Goal: Find specific page/section: Find specific page/section

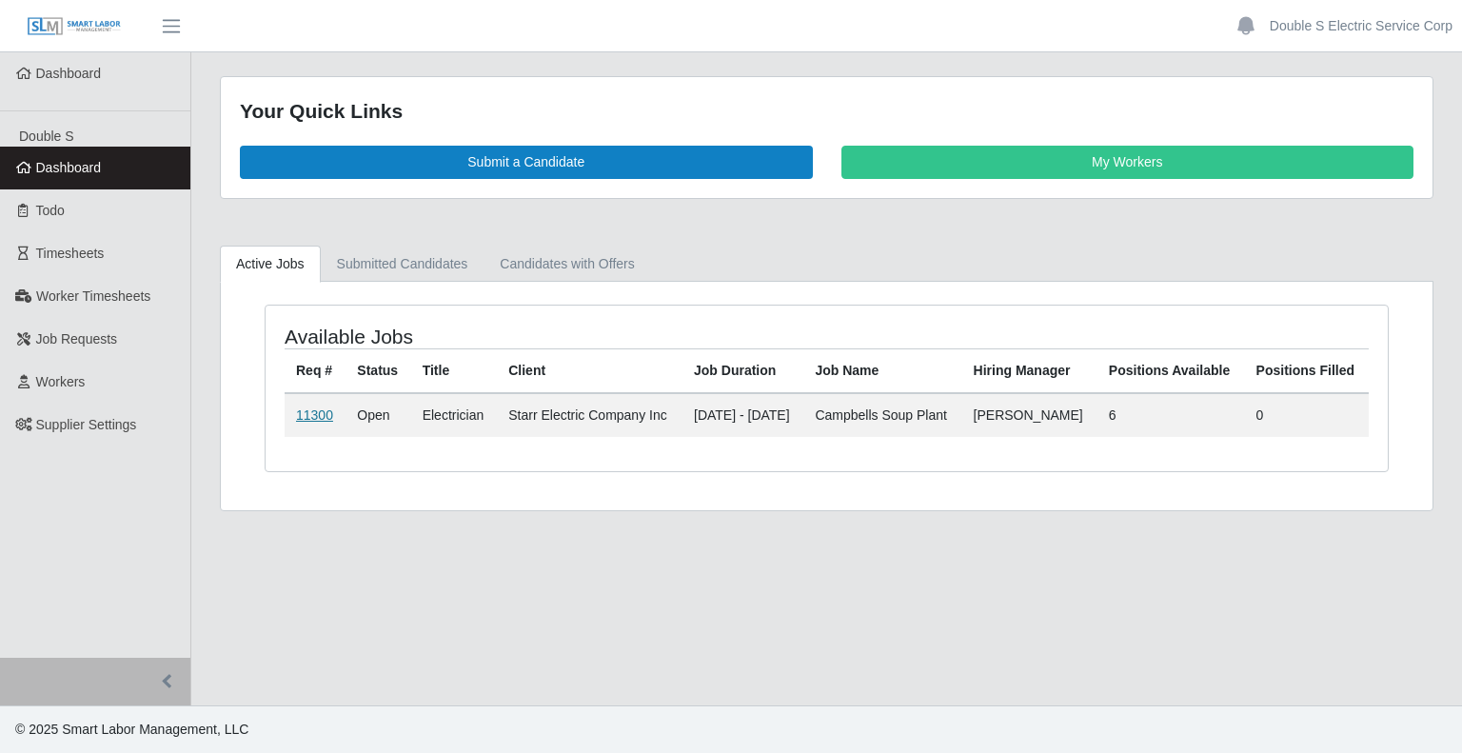
click at [310, 410] on link "11300" at bounding box center [314, 414] width 37 height 15
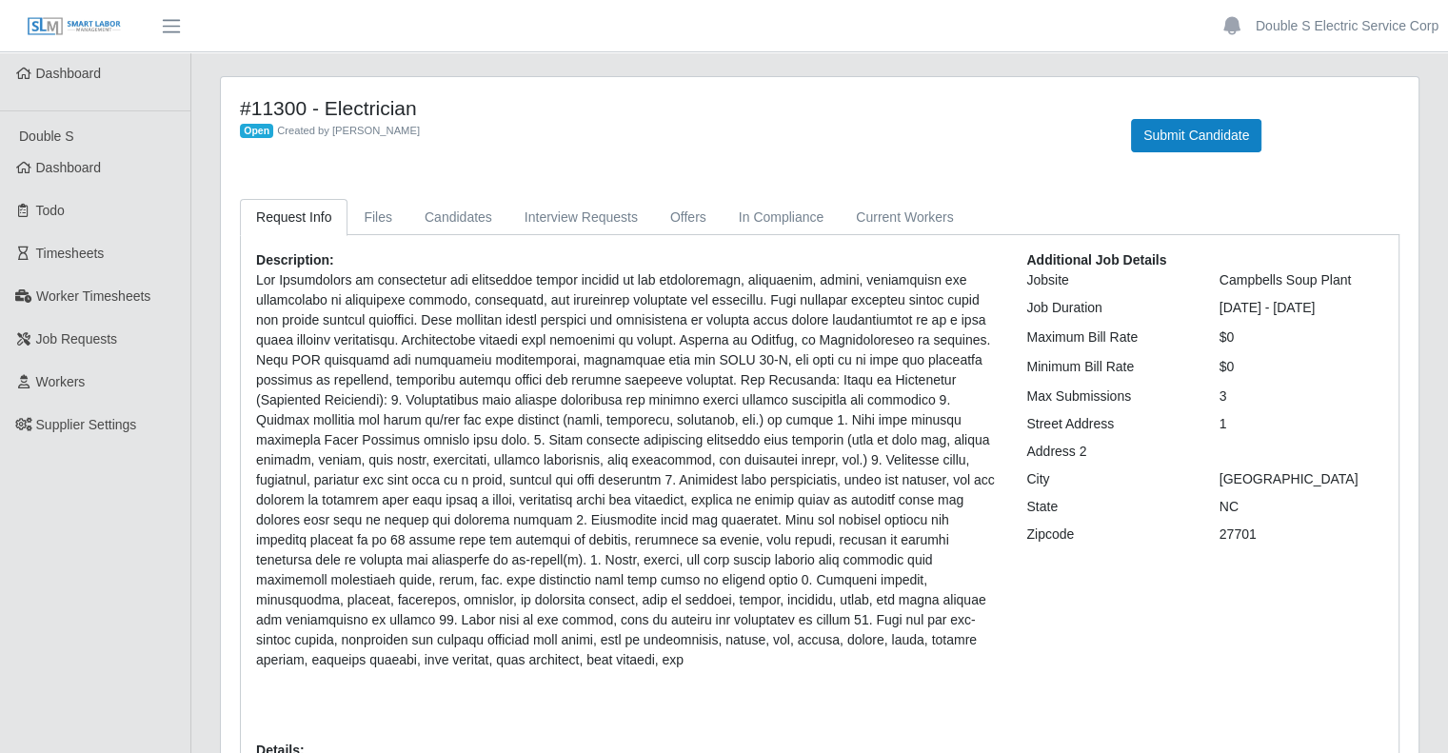
click at [742, 437] on p at bounding box center [627, 470] width 742 height 400
click at [473, 216] on link "Candidates" at bounding box center [458, 217] width 100 height 37
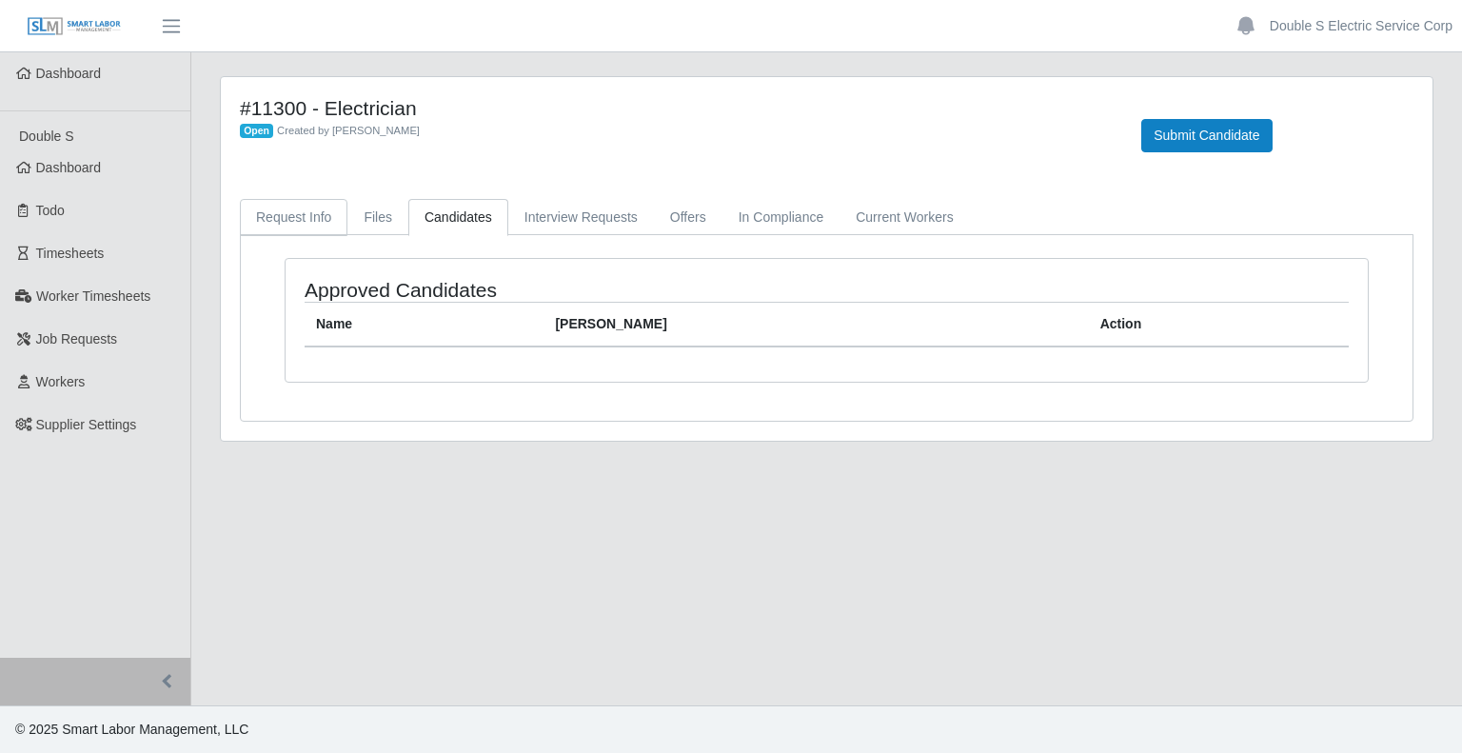
click at [306, 219] on link "Request Info" at bounding box center [294, 217] width 108 height 37
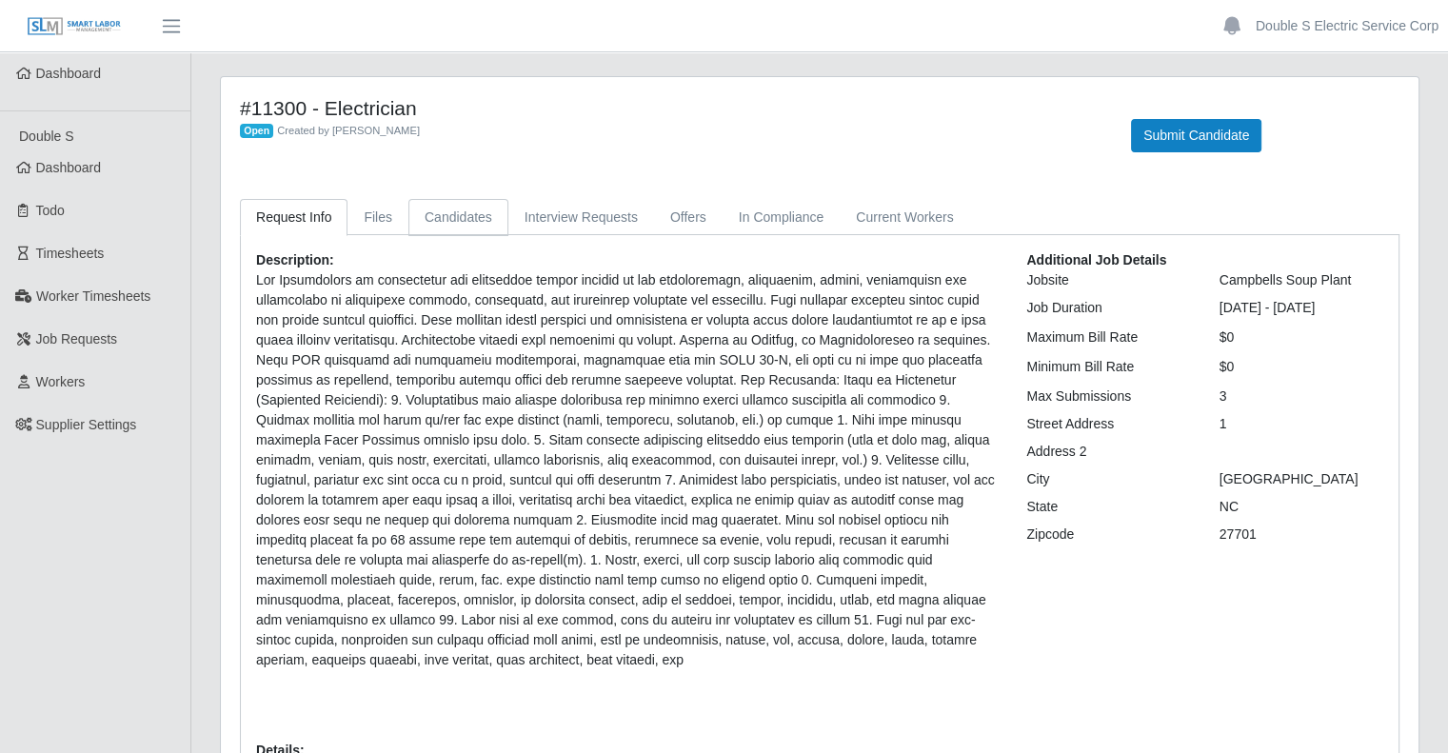
click at [460, 215] on link "Candidates" at bounding box center [458, 217] width 100 height 37
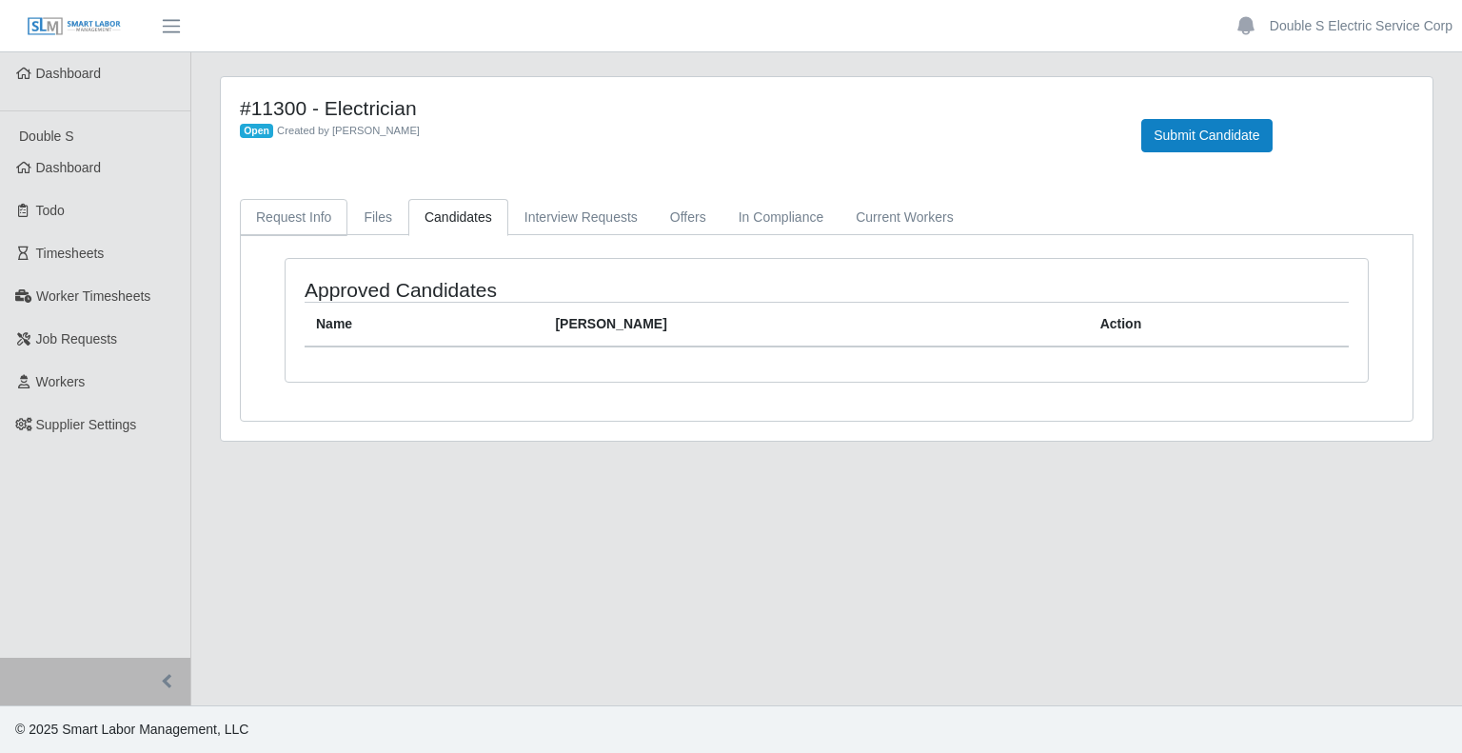
click at [299, 215] on link "Request Info" at bounding box center [294, 217] width 108 height 37
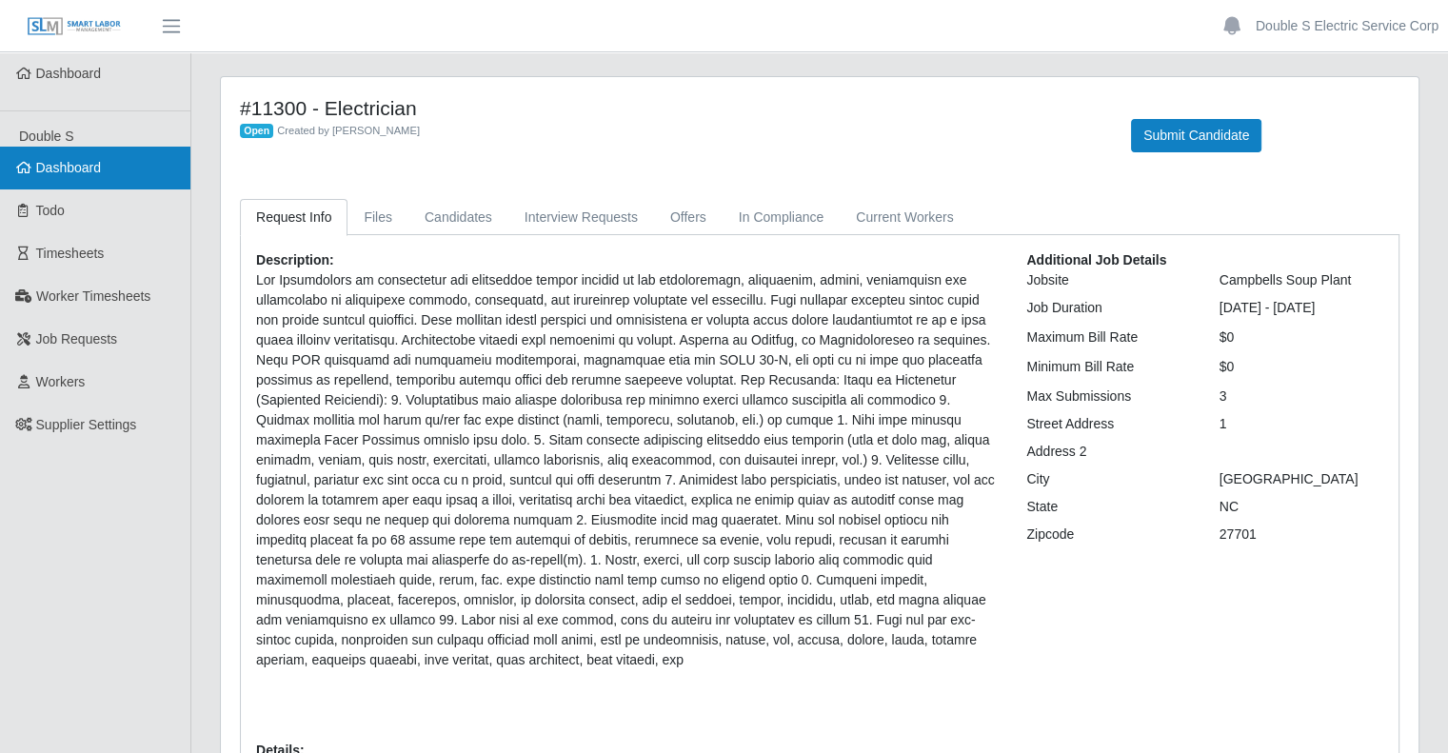
click at [110, 178] on link "Dashboard" at bounding box center [95, 168] width 190 height 43
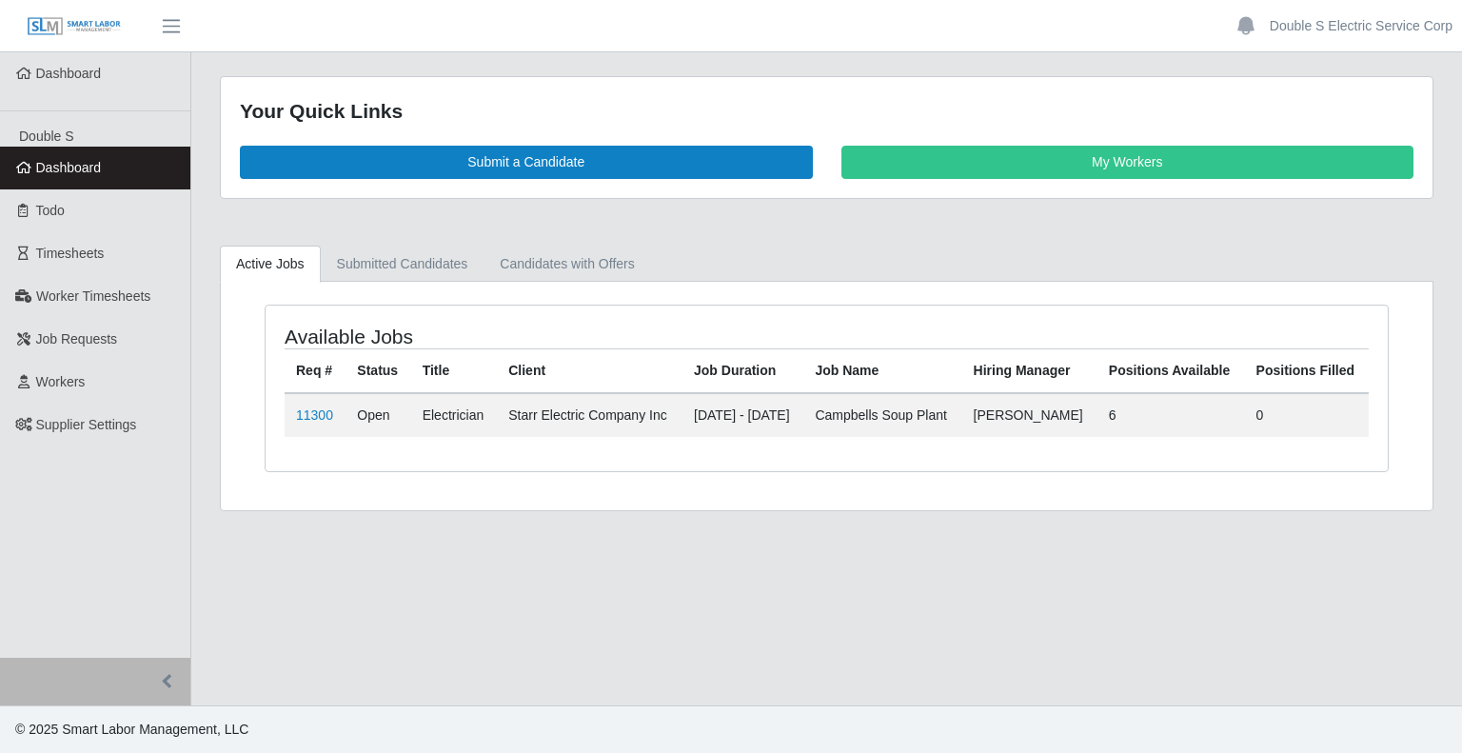
click at [238, 395] on div "Available Jobs Req # Status Title Client Job Duration Job Name Hiring Manager P…" at bounding box center [826, 400] width 1181 height 190
click at [943, 576] on main "Your Quick Links Submit a Candidate My Workers Active Jobs Submitted Candidates…" at bounding box center [826, 378] width 1271 height 653
click at [1311, 25] on link "Double S Electric Service Corp" at bounding box center [1361, 26] width 183 height 20
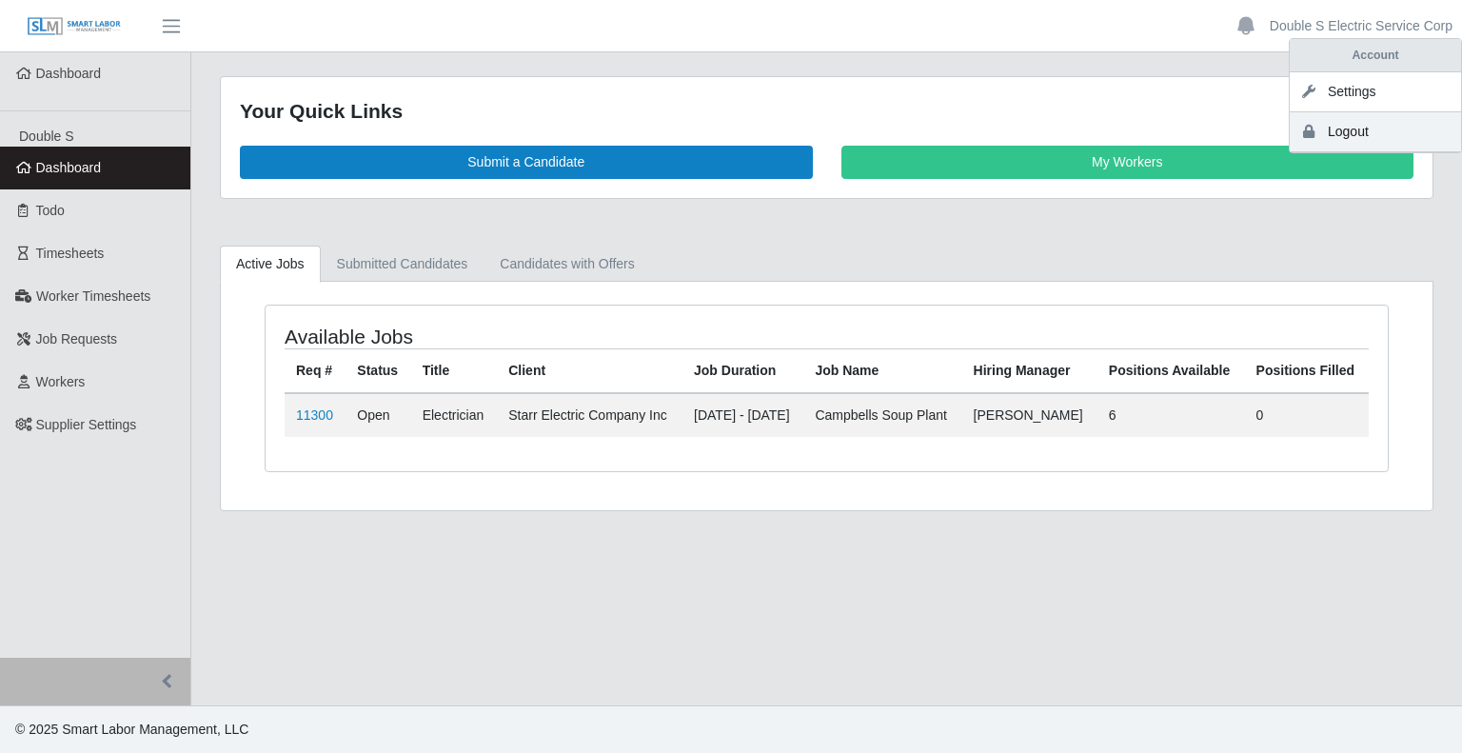
click at [1325, 132] on link "Logout" at bounding box center [1375, 132] width 171 height 40
